Goal: Task Accomplishment & Management: Manage account settings

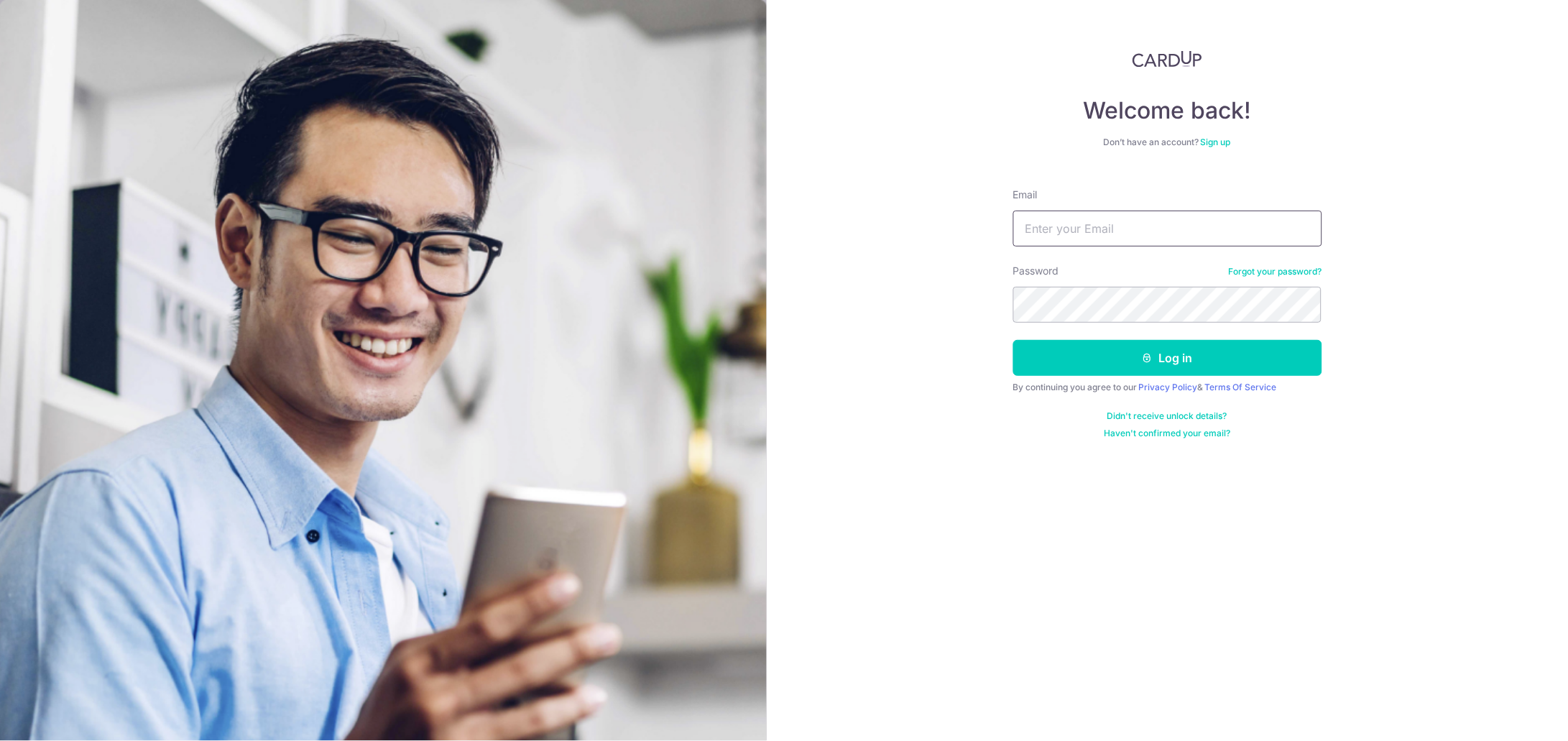
drag, startPoint x: 0, startPoint y: 0, endPoint x: 1098, endPoint y: 232, distance: 1122.2
click at [1098, 232] on input "Email" at bounding box center [1167, 229] width 309 height 36
type input "[EMAIL_ADDRESS][DOMAIN_NAME]"
click at [1076, 356] on button "Log in" at bounding box center [1167, 358] width 309 height 36
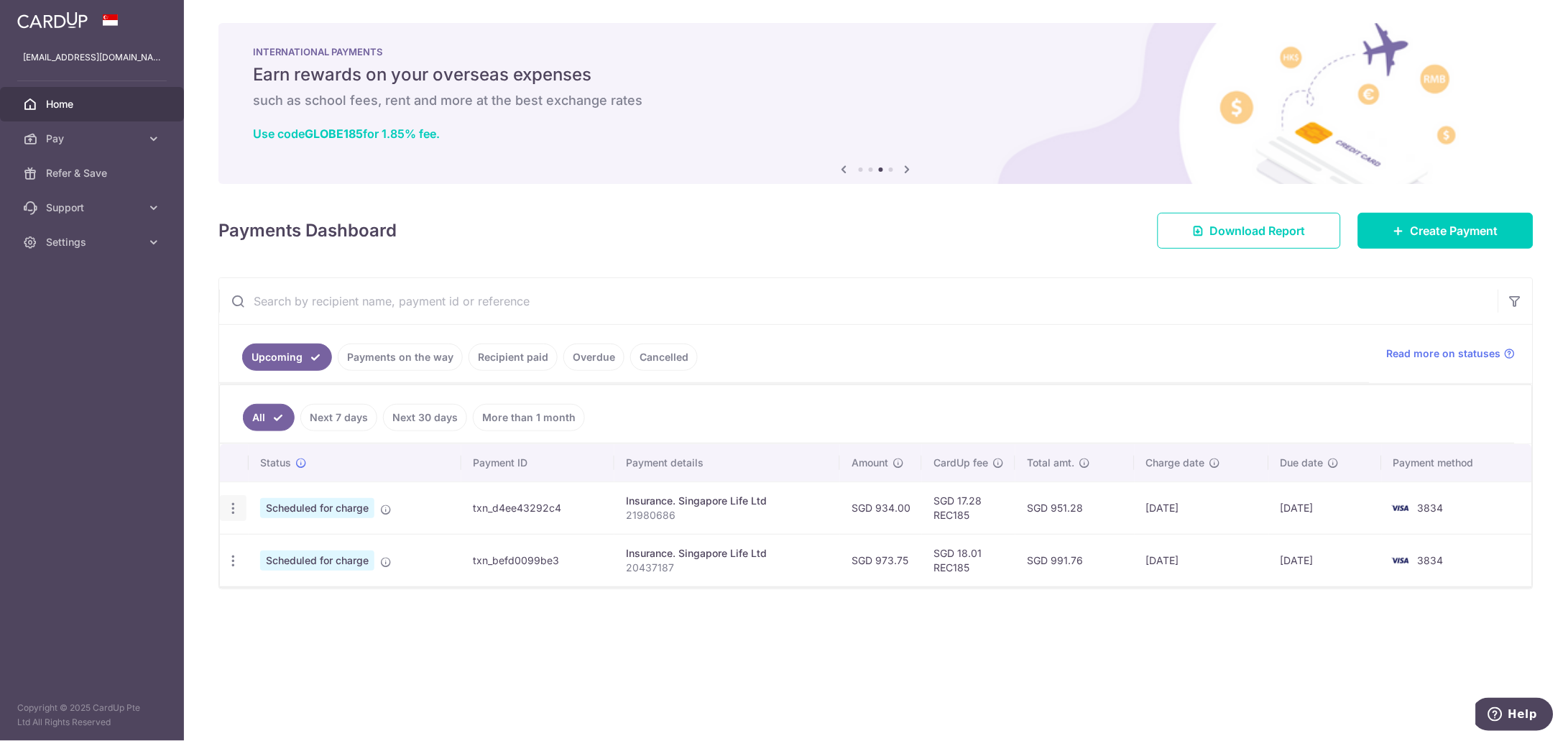
click at [235, 509] on icon "button" at bounding box center [233, 508] width 15 height 15
click at [266, 551] on span "Update payment" at bounding box center [309, 548] width 98 height 17
radio input "true"
type input "934.00"
type input "03/10/2025"
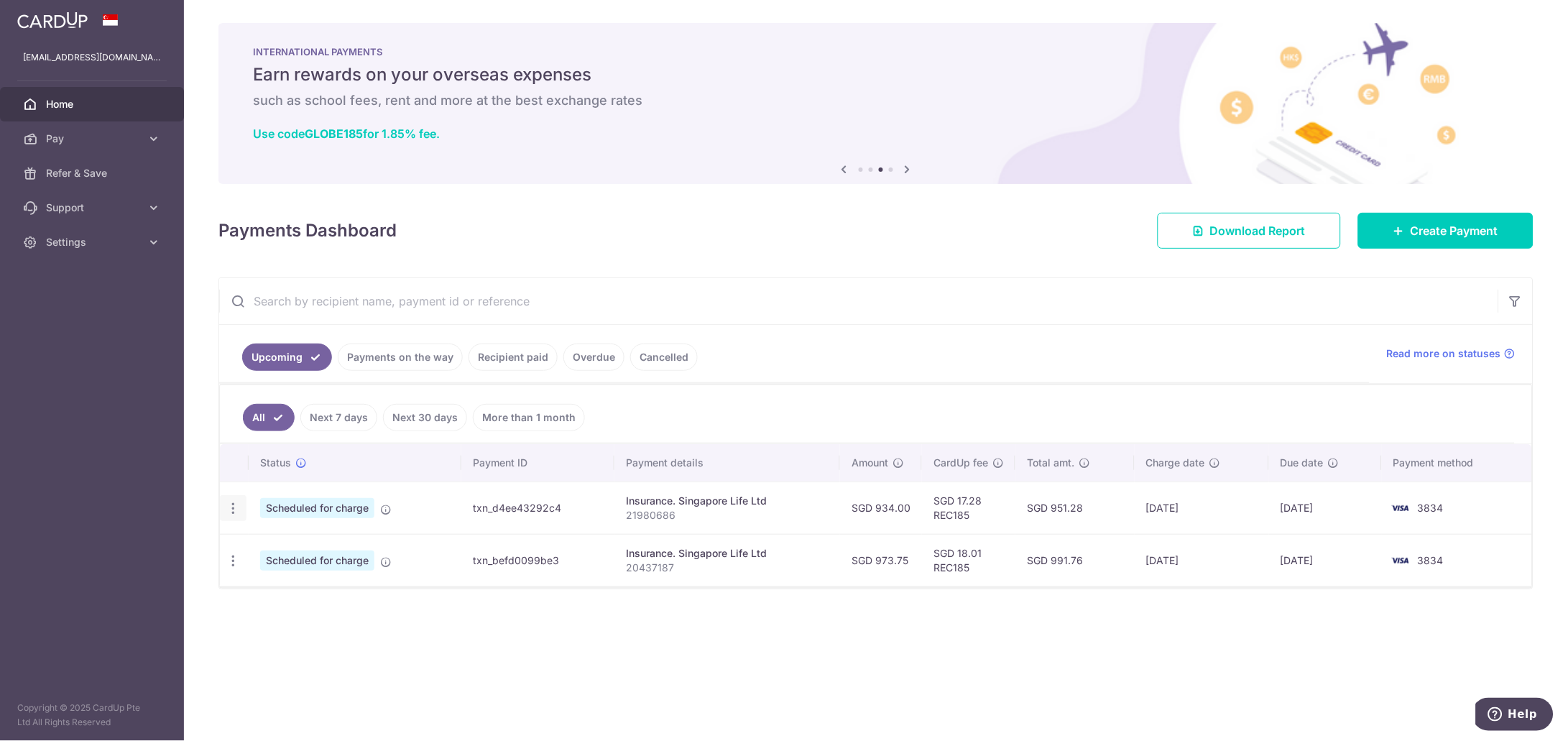
type input "21980686"
type input "REC185"
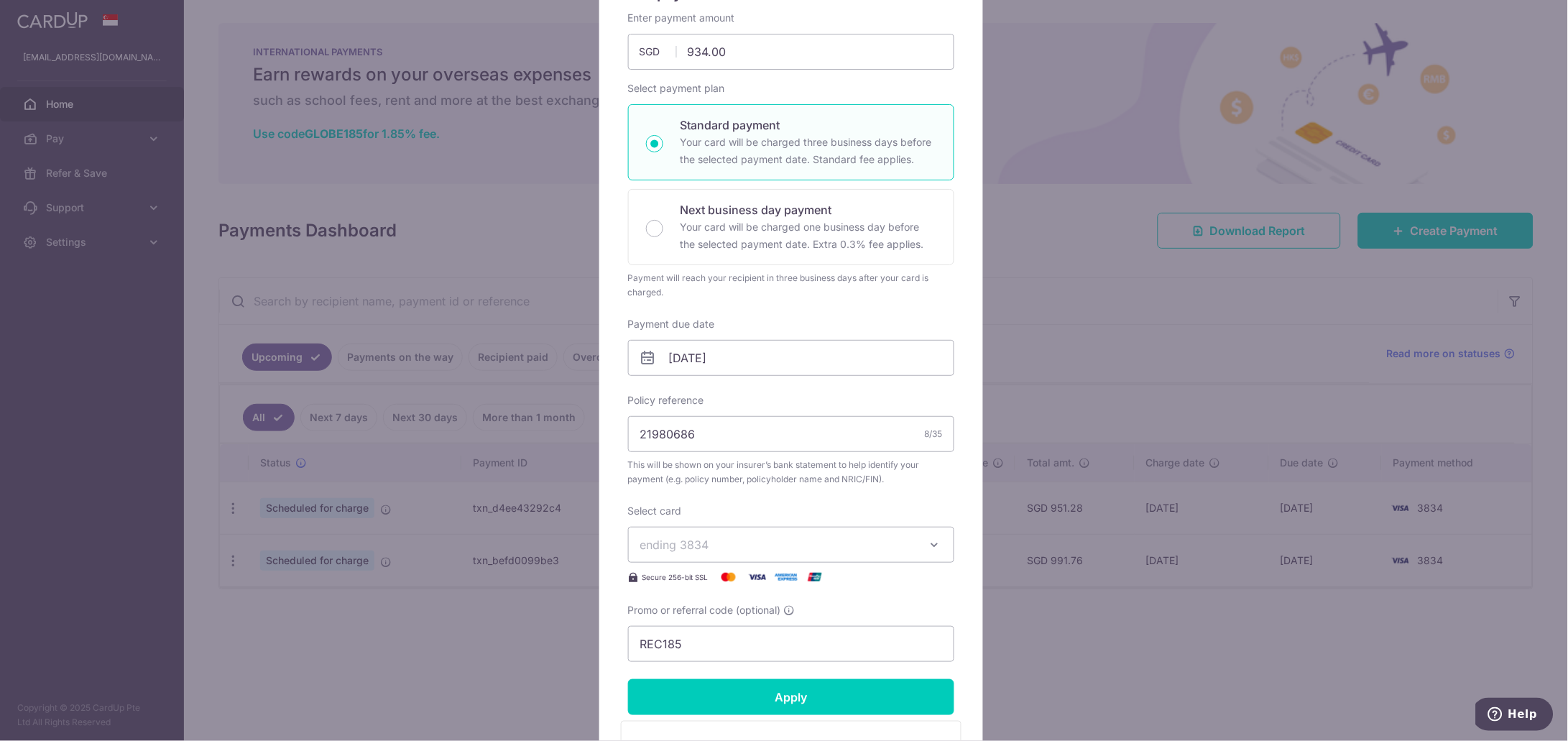
scroll to position [179, 0]
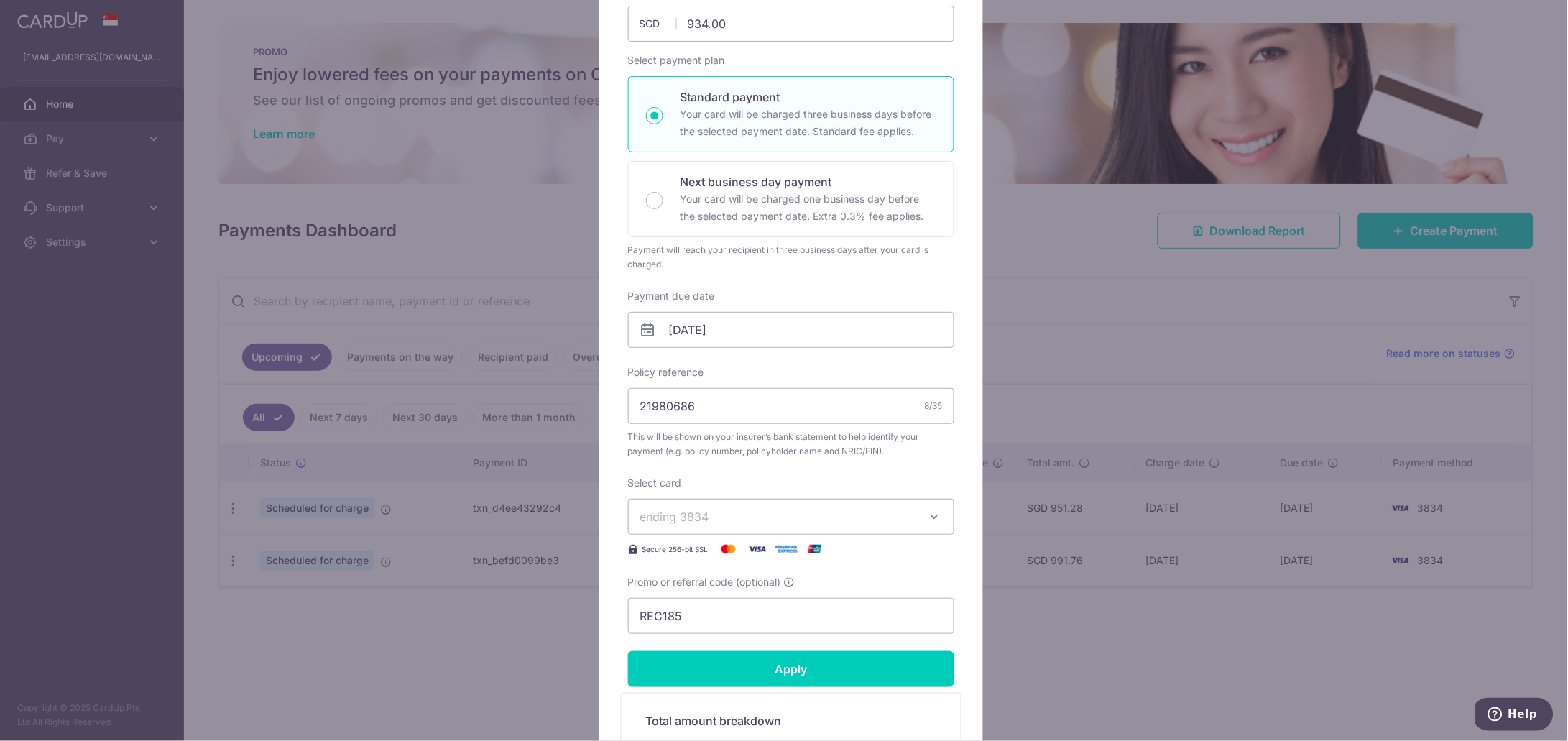
click at [927, 514] on icon "button" at bounding box center [934, 516] width 14 height 14
click at [1069, 303] on div "Edit payment By clicking apply, you will make changes to all payments to Singap…" at bounding box center [784, 370] width 1568 height 741
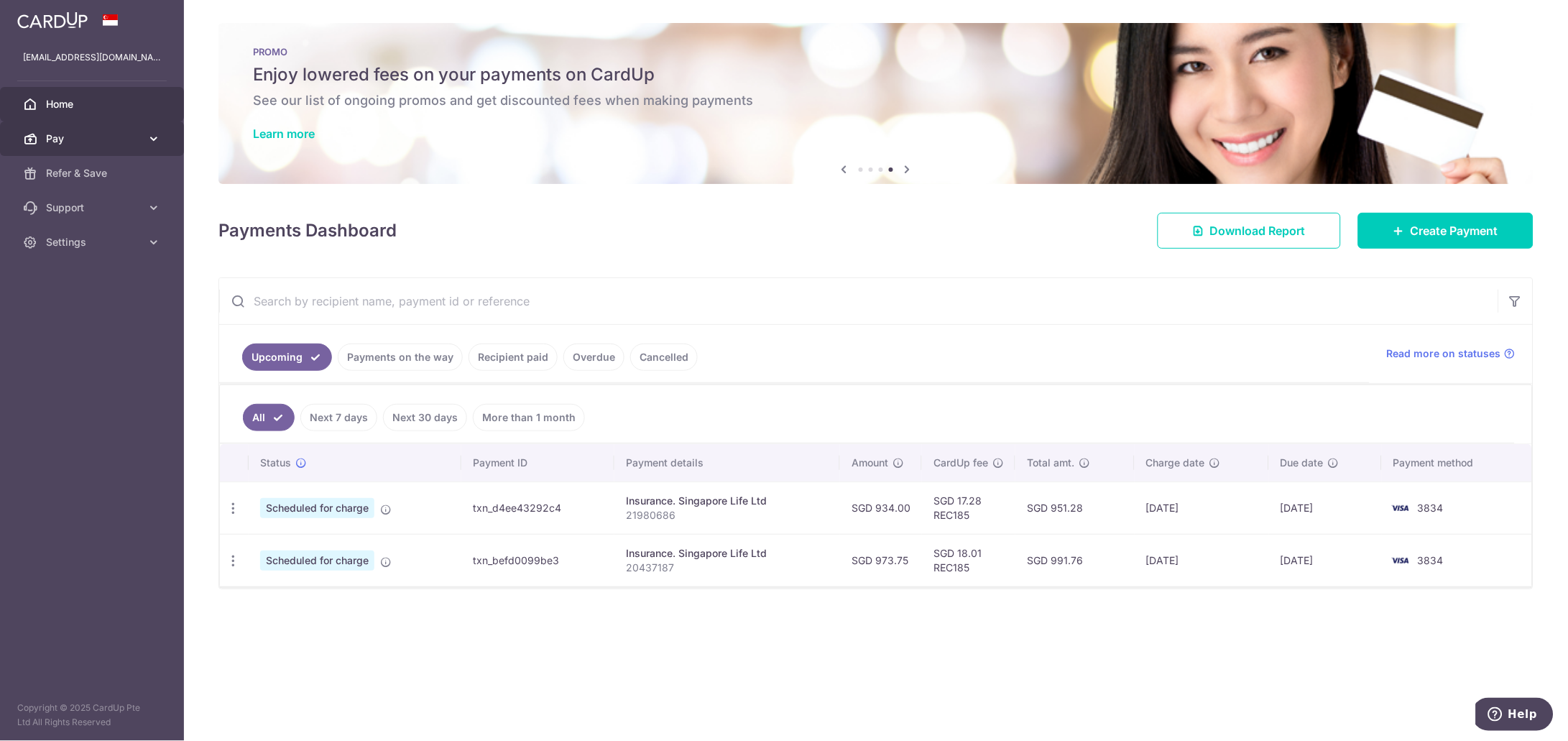
click at [152, 136] on icon at bounding box center [154, 139] width 14 height 14
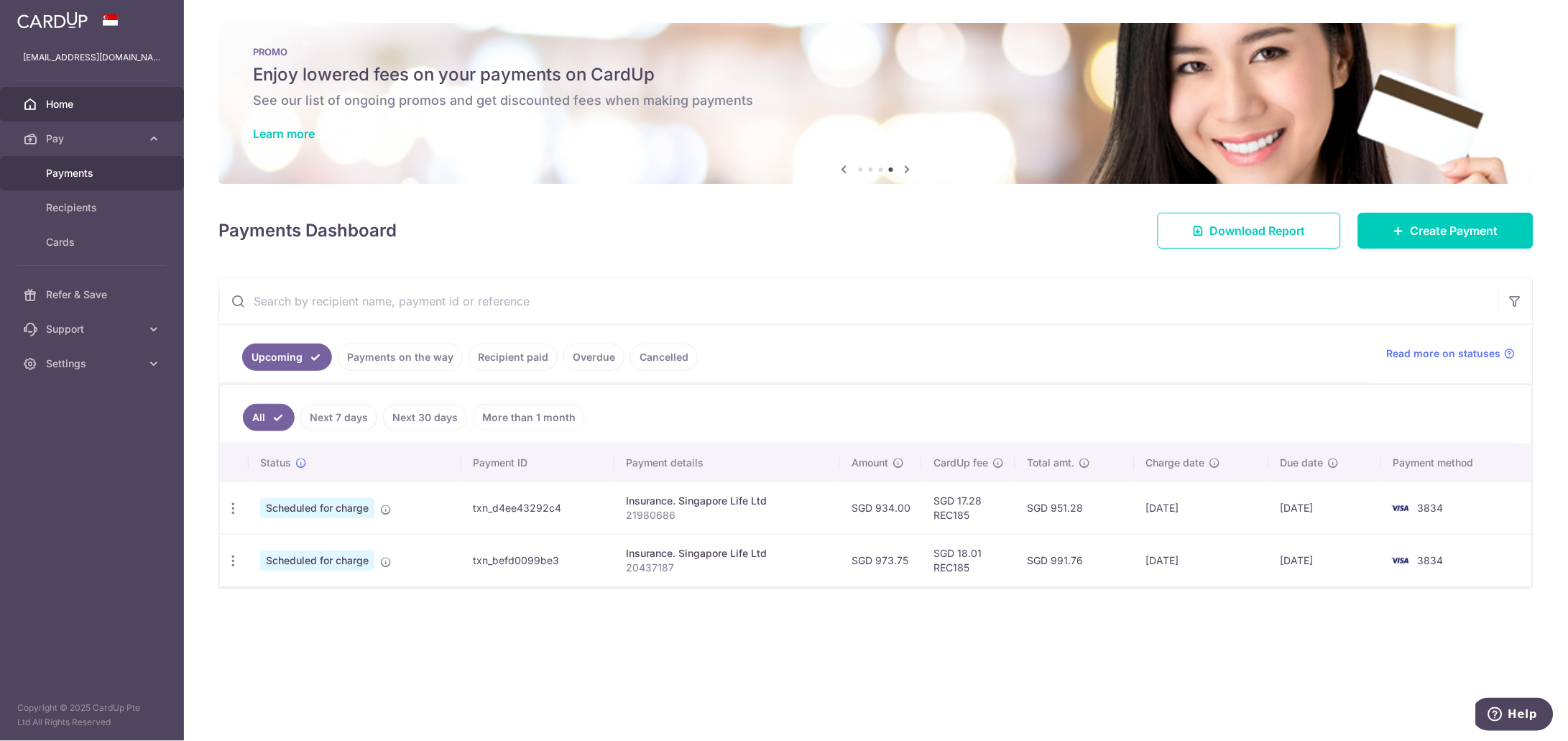
click at [87, 170] on span "Payments" at bounding box center [93, 173] width 95 height 14
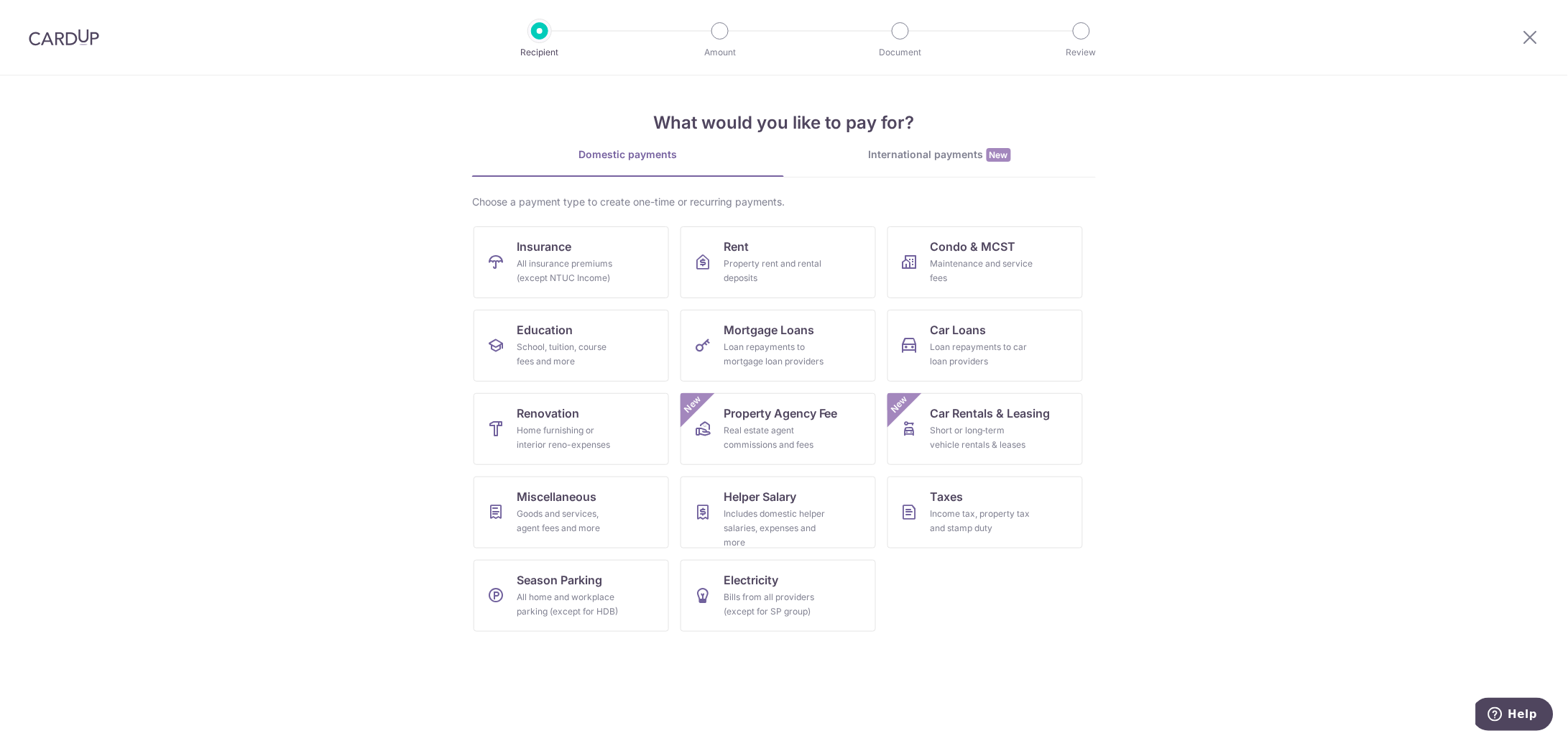
click at [82, 33] on img at bounding box center [64, 38] width 70 height 17
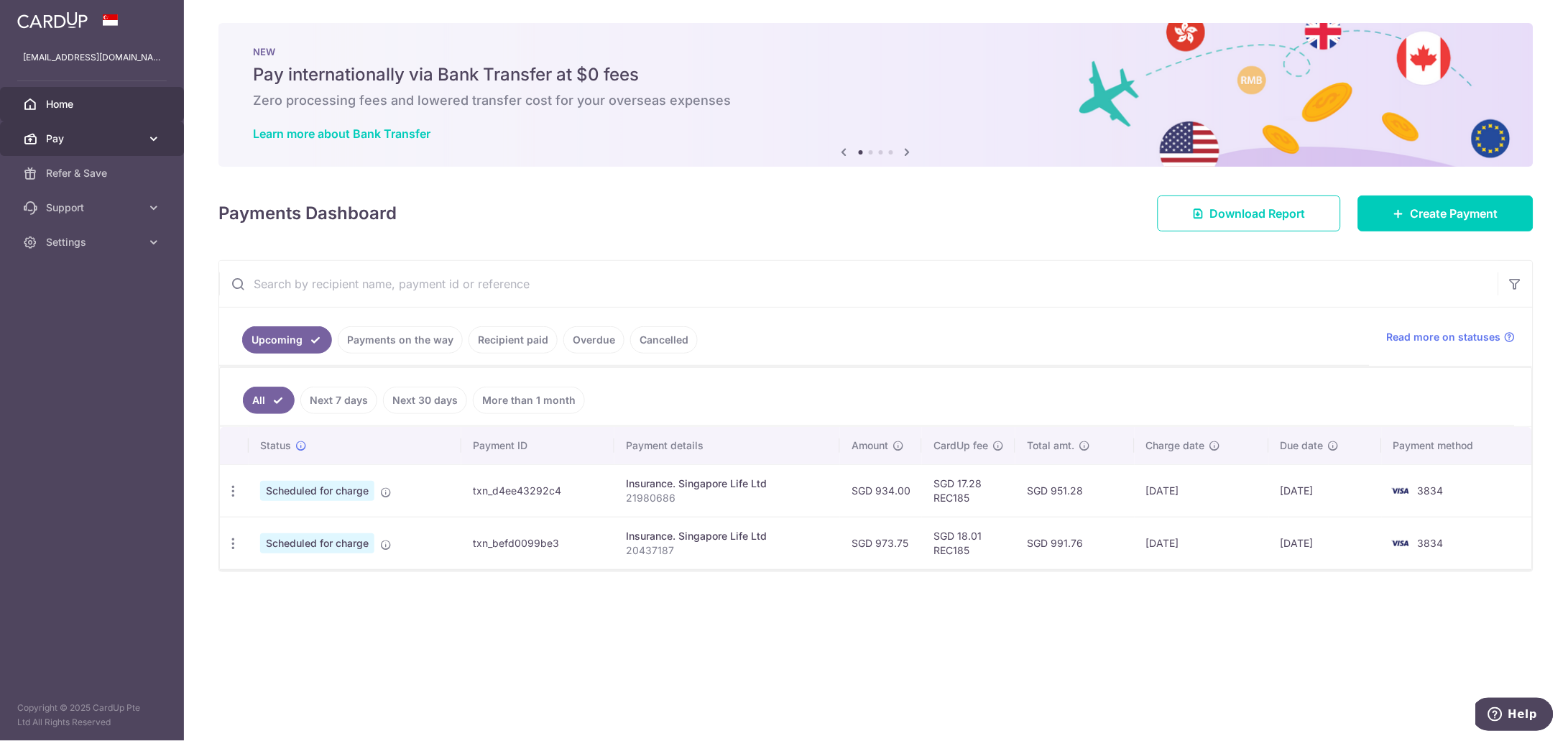
click at [152, 136] on icon at bounding box center [154, 139] width 14 height 14
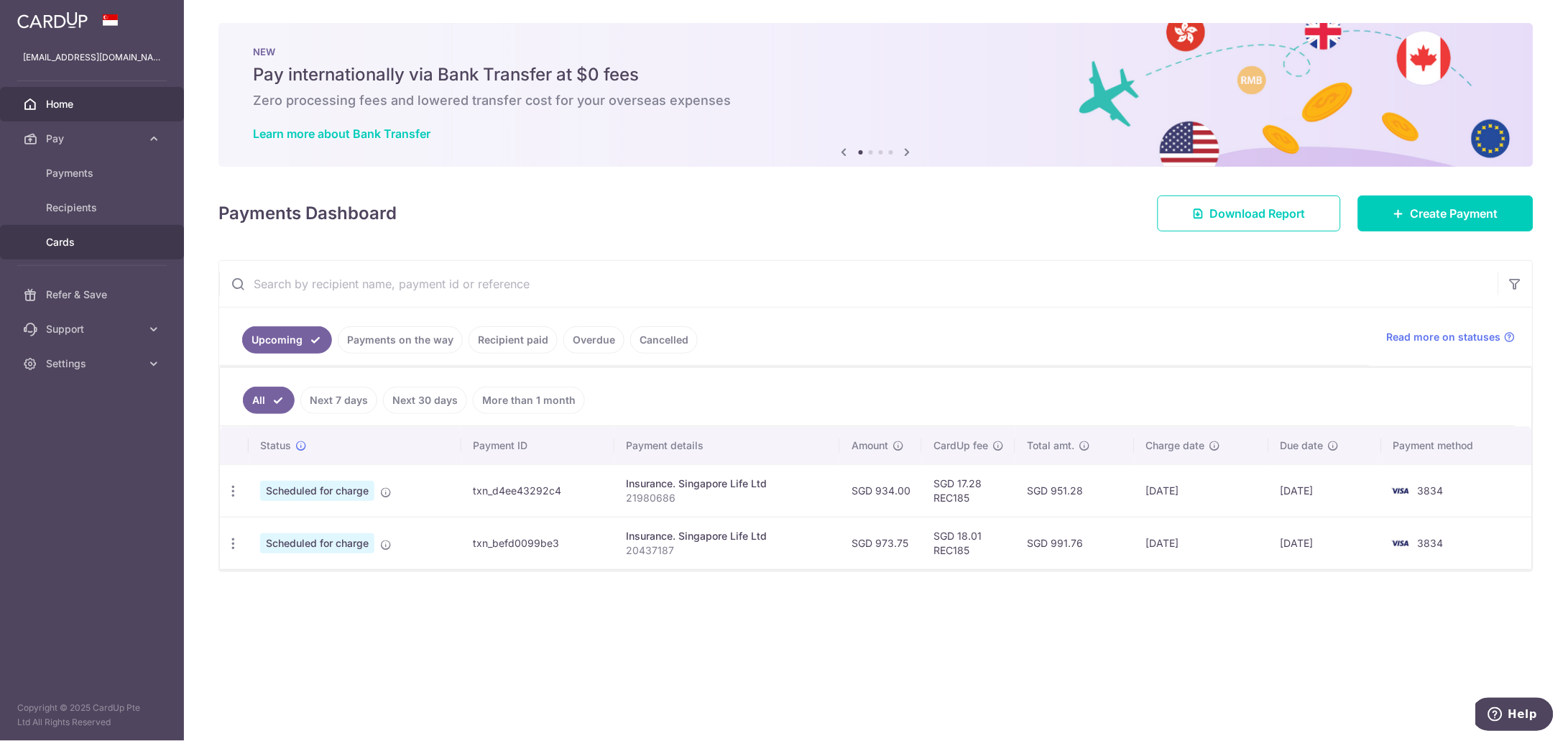
click at [63, 245] on span "Cards" at bounding box center [93, 242] width 95 height 14
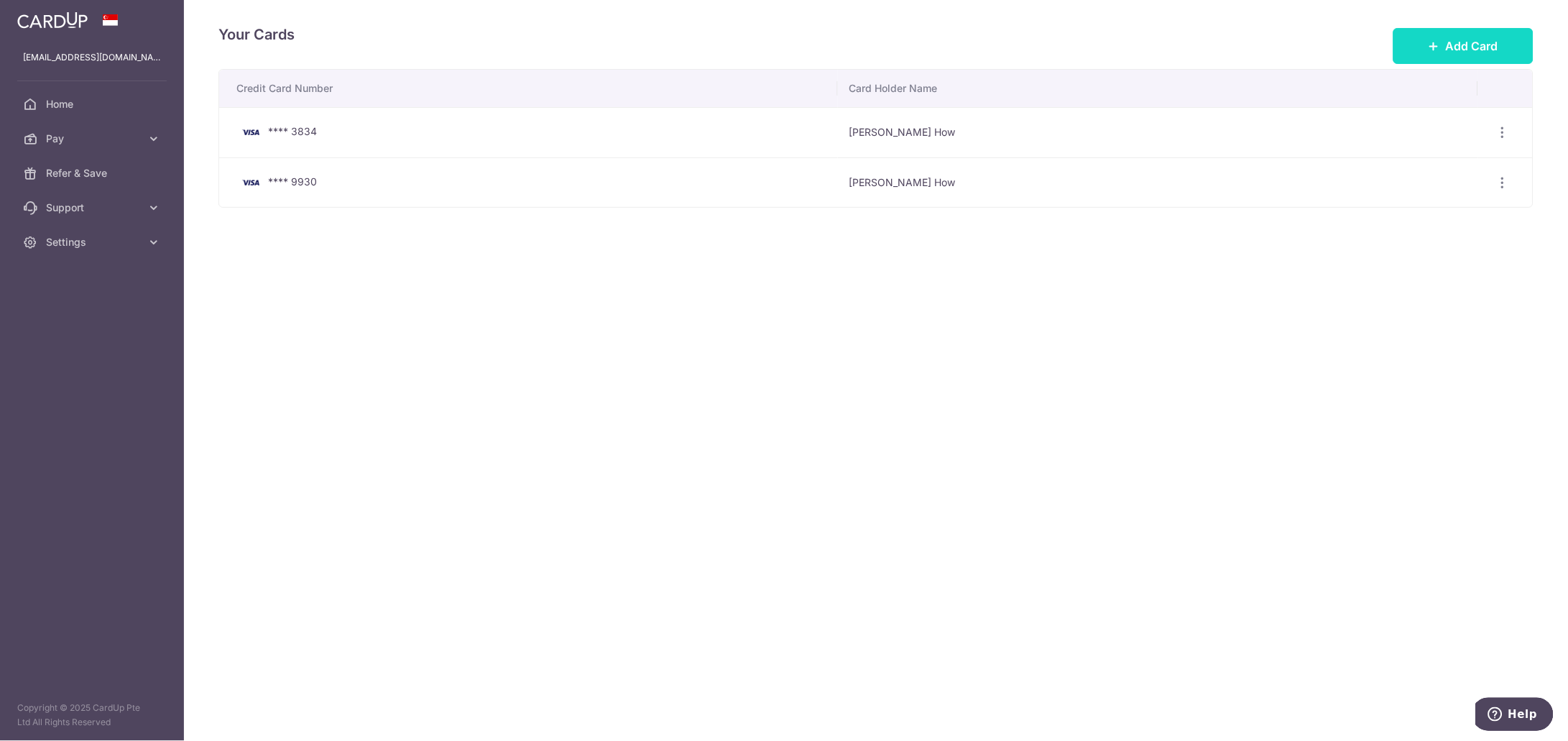
click at [1471, 45] on span "Add Card" at bounding box center [1472, 46] width 52 height 17
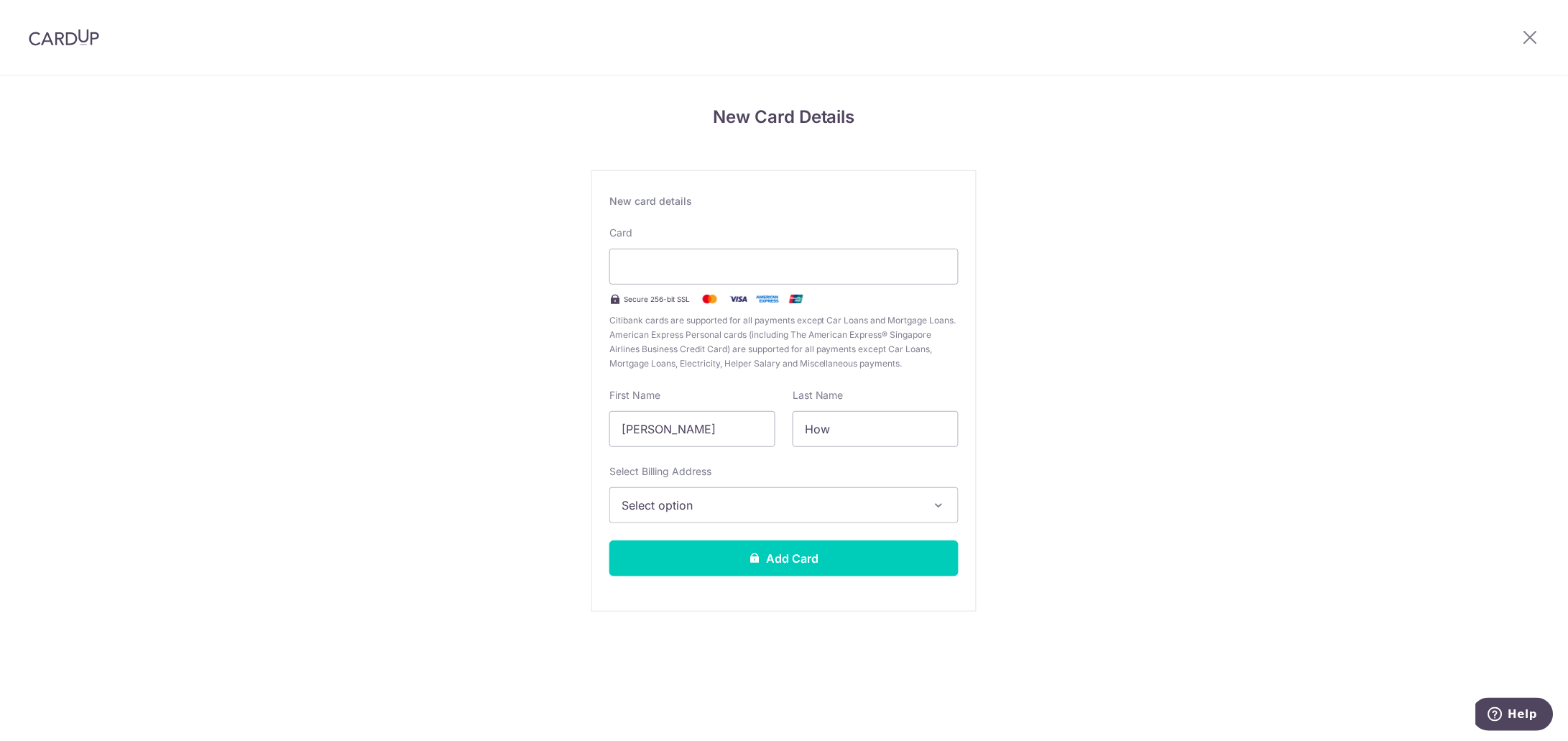
click at [60, 31] on img at bounding box center [64, 38] width 70 height 17
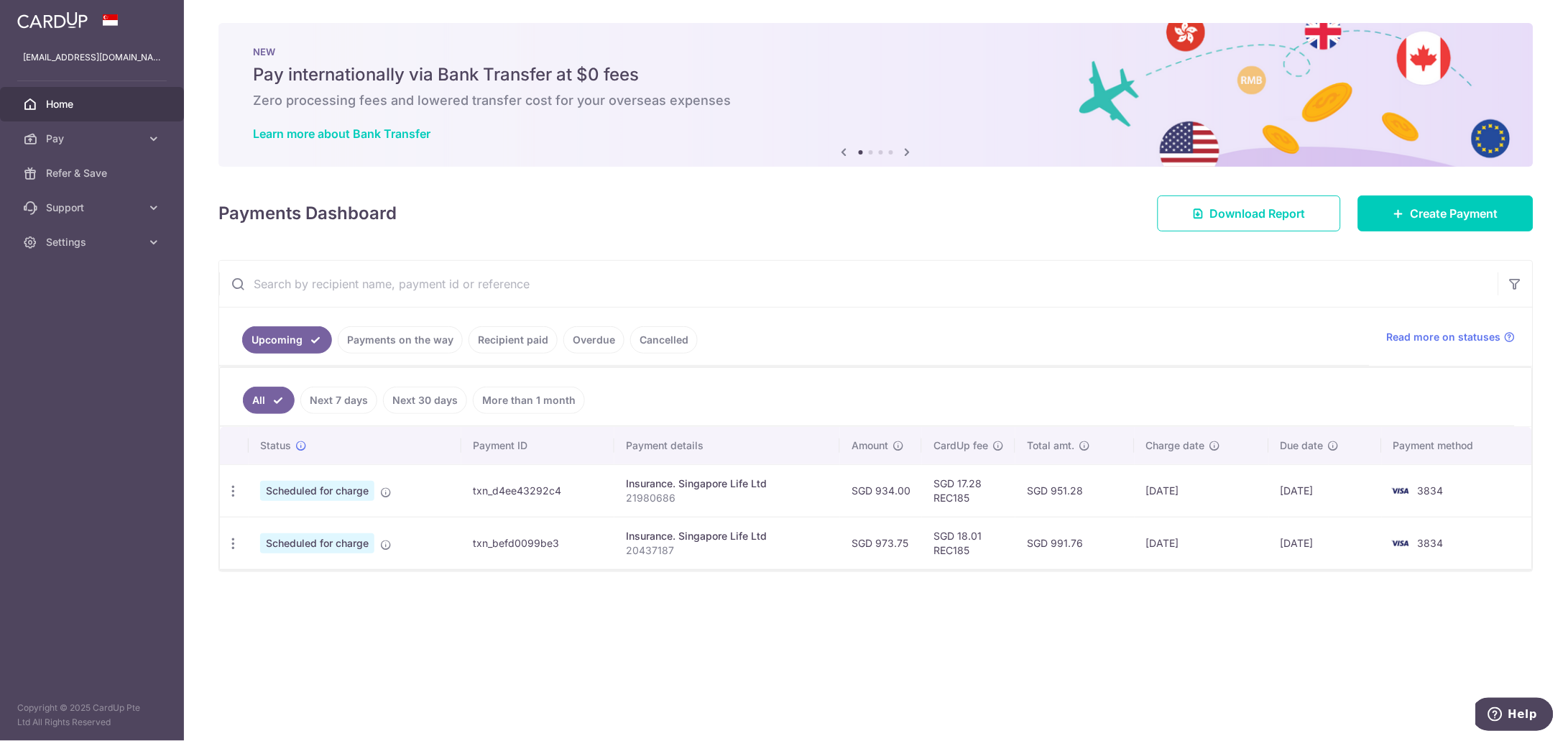
click at [764, 640] on div "× Pause Schedule Pause all future payments in this series Pause just this one p…" at bounding box center [876, 370] width 1384 height 741
click at [156, 241] on icon at bounding box center [154, 242] width 14 height 14
click at [74, 306] on span "Logout" at bounding box center [93, 311] width 95 height 14
